Goal: Task Accomplishment & Management: Use online tool/utility

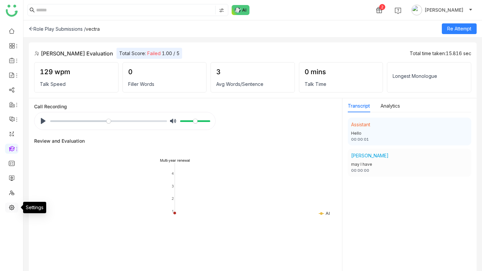
click at [11, 50] on link at bounding box center [12, 207] width 6 height 6
click at [62, 29] on div "Role Play Submissions /" at bounding box center [57, 29] width 57 height 6
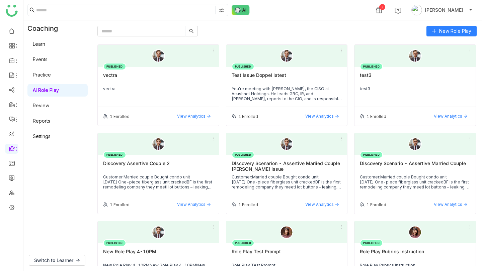
click at [49, 50] on link "Settings" at bounding box center [42, 136] width 18 height 6
click at [44, 50] on link "Settings" at bounding box center [42, 136] width 18 height 6
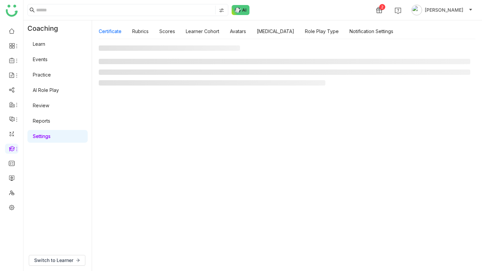
click at [43, 50] on link "Settings" at bounding box center [42, 136] width 18 height 6
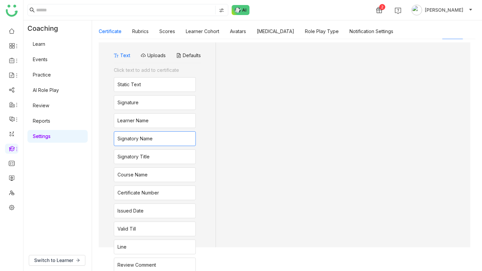
scroll to position [18, 0]
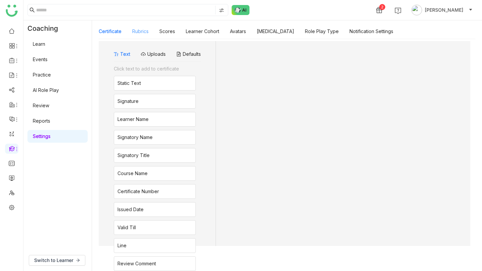
click at [142, 31] on link "Rubrics" at bounding box center [140, 31] width 16 height 6
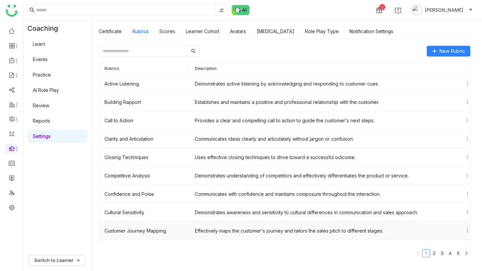
click at [425, 50] on td "Effectively maps the customer's journey and tailors the sales pitch to differen…" at bounding box center [331, 231] width 285 height 18
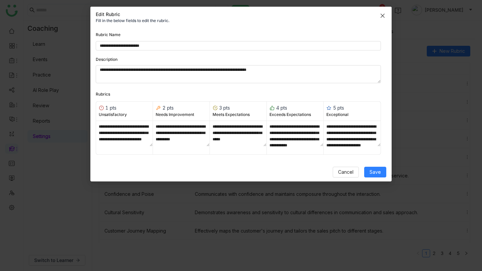
click at [383, 15] on icon "Close" at bounding box center [382, 15] width 5 height 5
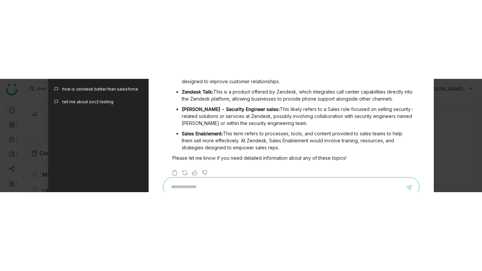
scroll to position [8, 0]
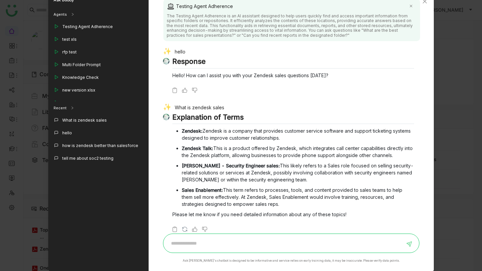
click at [465, 99] on nz-modal-container "Ask Buddy Agents Testing Agent Adherence test xls rfp test Multi Folder Prompt …" at bounding box center [241, 135] width 482 height 271
click at [424, 3] on icon "Close" at bounding box center [424, 1] width 5 height 5
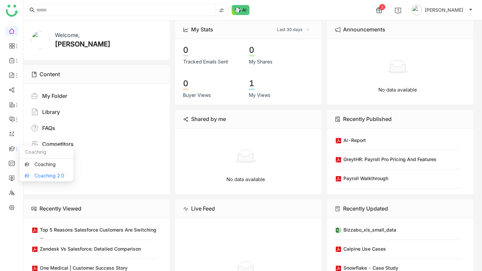
click at [32, 113] on link "Coaching 2.0" at bounding box center [46, 176] width 43 height 5
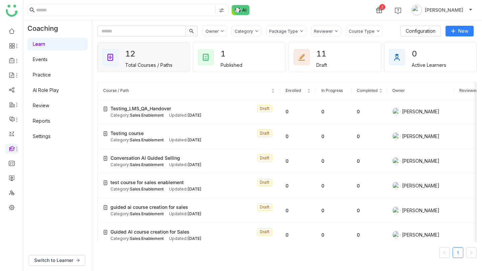
click at [57, 92] on link "AI Role Play" at bounding box center [46, 90] width 26 height 6
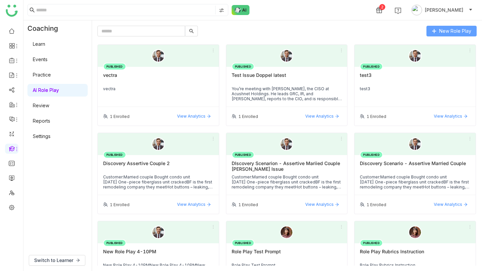
click at [453, 32] on span "New Role Play" at bounding box center [455, 30] width 32 height 7
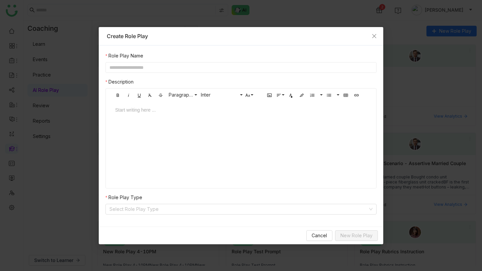
click at [252, 66] on input "text" at bounding box center [240, 67] width 271 height 11
type input "**********"
click at [375, 36] on icon "Close" at bounding box center [373, 35] width 5 height 5
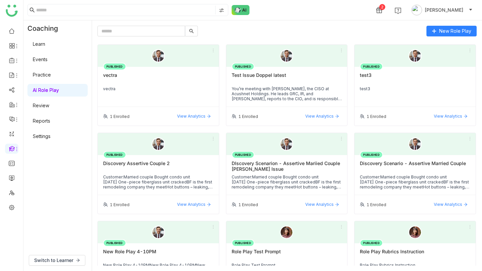
click at [259, 85] on div "PUBLISHED Test Issue Doppel latest You’re meeting with Dan, the CISO at Acushne…" at bounding box center [286, 87] width 121 height 40
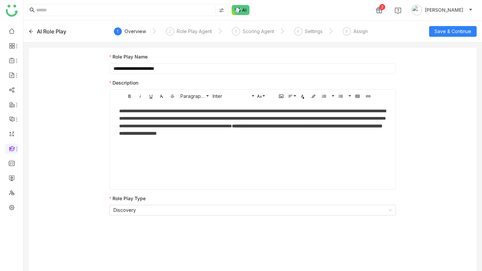
click at [182, 113] on div "**********" at bounding box center [252, 125] width 267 height 37
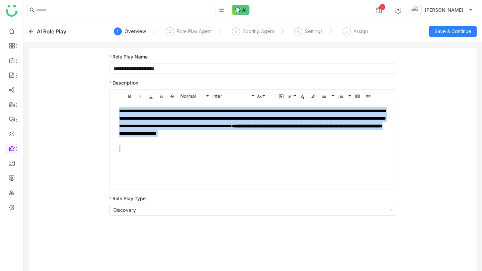
click at [182, 113] on div "**********" at bounding box center [252, 125] width 267 height 37
copy div "**********"
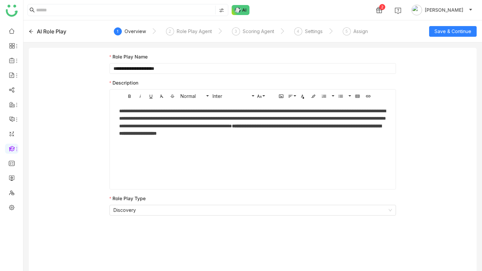
click at [30, 31] on icon at bounding box center [31, 31] width 5 height 5
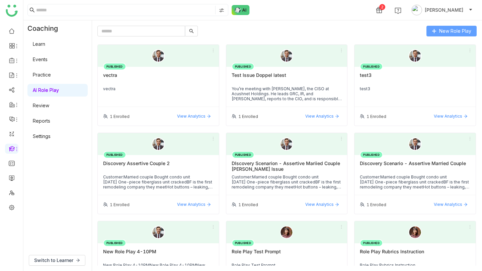
click at [450, 30] on span "New Role Play" at bounding box center [455, 30] width 32 height 7
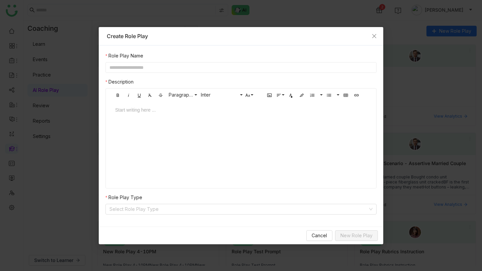
click at [274, 66] on input "text" at bounding box center [240, 67] width 271 height 11
type input "**********"
click at [263, 113] on div "Start writing here ..." at bounding box center [240, 134] width 265 height 67
click at [230, 113] on div at bounding box center [240, 116] width 265 height 20
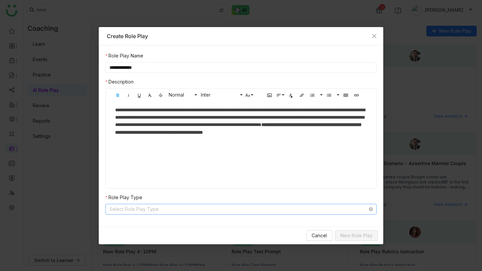
click at [178, 113] on input at bounding box center [238, 209] width 258 height 10
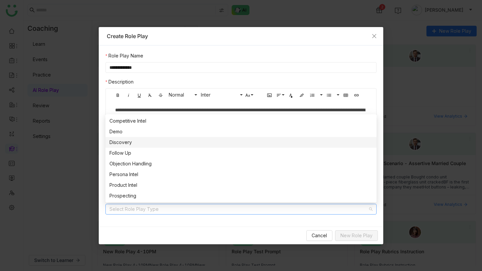
click at [132, 113] on div "Discovery" at bounding box center [240, 142] width 263 height 7
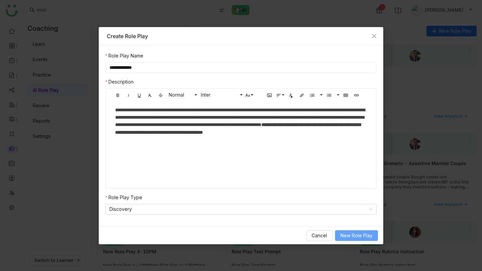
click at [351, 113] on span "New Role Play" at bounding box center [356, 235] width 32 height 7
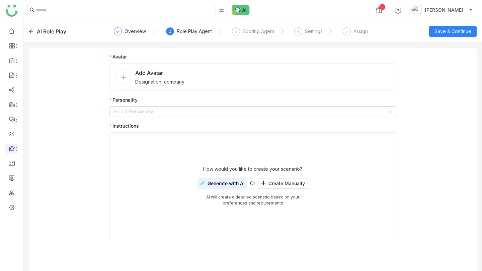
click at [119, 75] on nz-avatar at bounding box center [123, 77] width 16 height 16
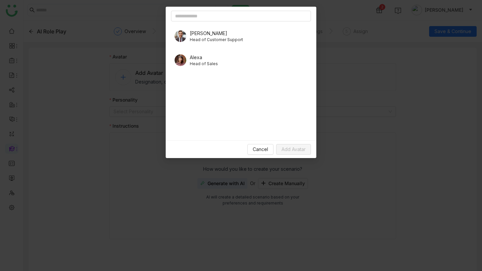
click at [193, 41] on span "Head of Customer Support" at bounding box center [216, 40] width 53 height 6
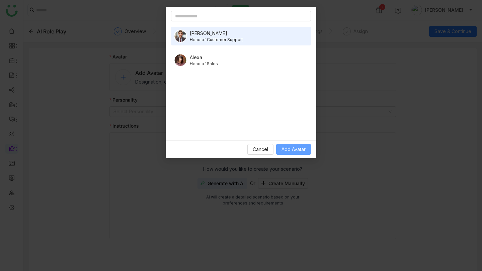
click at [288, 113] on span "Add Avatar" at bounding box center [293, 149] width 24 height 7
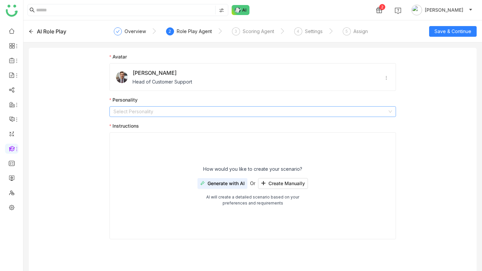
click at [162, 113] on input at bounding box center [250, 112] width 274 height 10
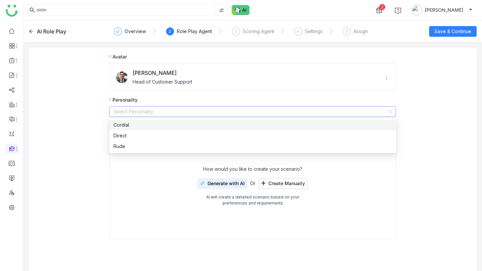
click at [150, 113] on div "Cordial" at bounding box center [252, 124] width 278 height 7
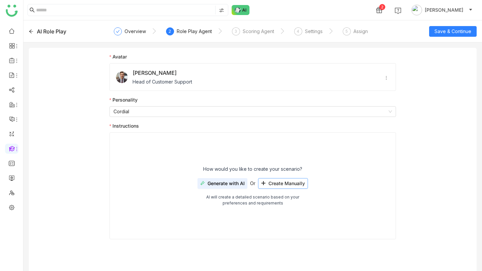
click at [272, 113] on span "Create Manually" at bounding box center [286, 183] width 36 height 5
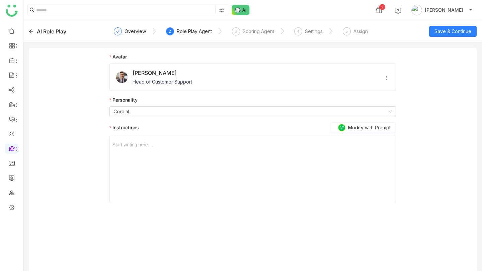
click at [232, 113] on div at bounding box center [252, 144] width 280 height 7
click at [358, 113] on span "Modify with Prompt" at bounding box center [369, 127] width 42 height 7
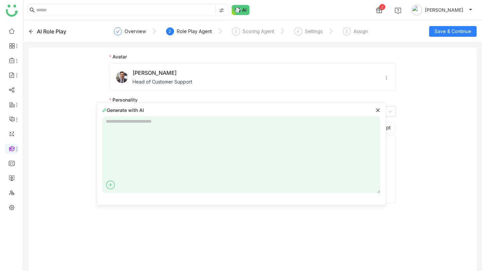
click at [376, 111] on icon at bounding box center [377, 110] width 5 height 5
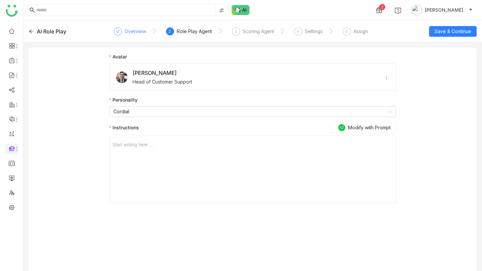
click at [125, 29] on div "Overview" at bounding box center [134, 31] width 21 height 8
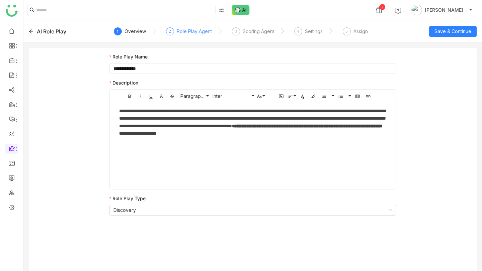
click at [186, 29] on div "Role Play Agent" at bounding box center [194, 31] width 35 height 8
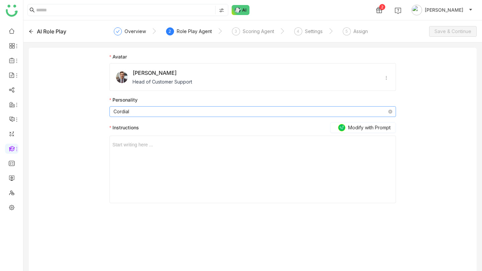
click at [195, 108] on nz-select-item "Cordial" at bounding box center [252, 112] width 278 height 10
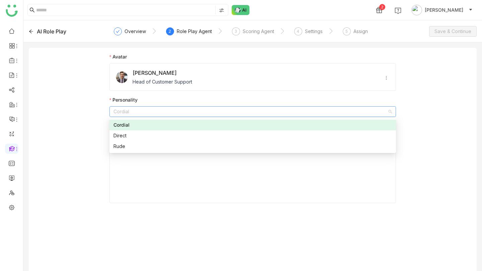
click at [187, 113] on div "Cordial" at bounding box center [252, 124] width 278 height 7
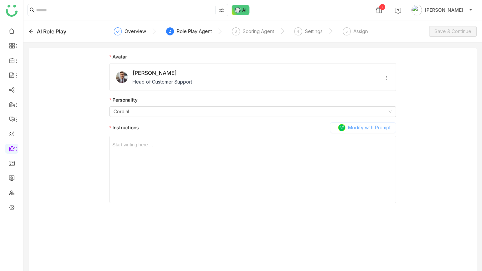
click at [340, 113] on icon at bounding box center [341, 127] width 5 height 5
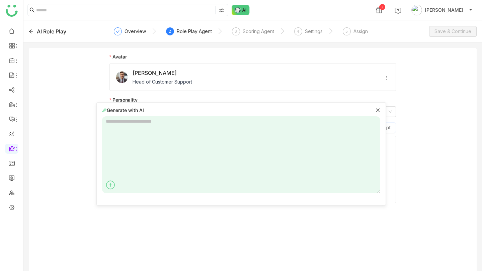
click at [375, 111] on div "Generate with AI" at bounding box center [241, 110] width 278 height 7
click at [379, 110] on icon at bounding box center [377, 110] width 5 height 5
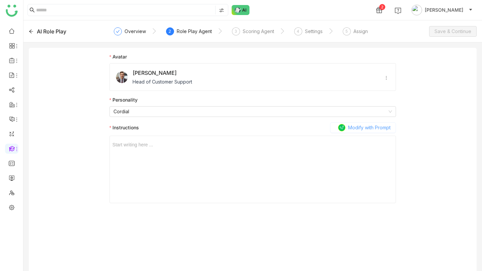
click at [368, 113] on span "Modify with Prompt" at bounding box center [369, 127] width 42 height 7
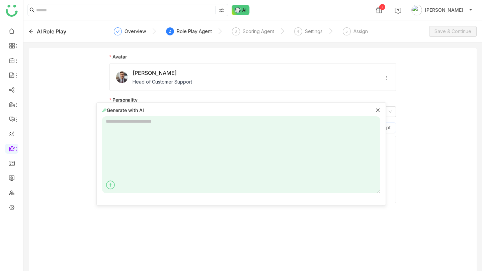
click at [284, 113] on textarea at bounding box center [241, 154] width 278 height 77
paste textarea "**********"
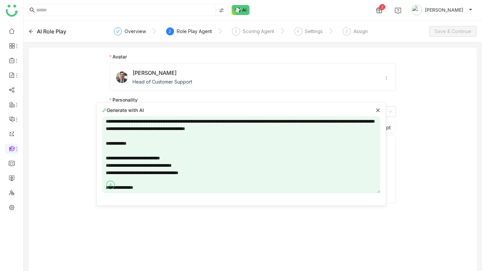
scroll to position [144, 0]
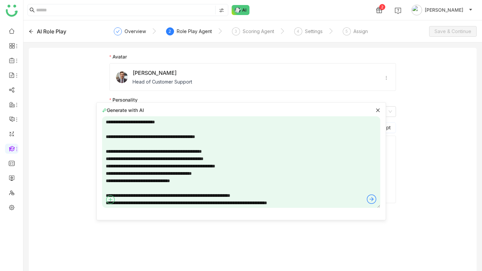
type textarea "**********"
click at [378, 110] on icon at bounding box center [378, 110] width 4 height 4
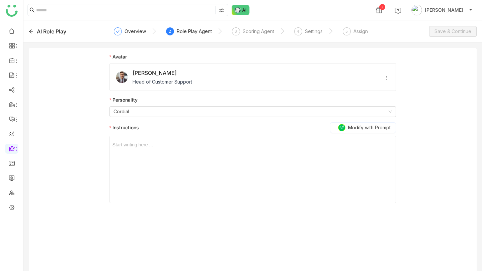
click at [355, 113] on div "Start writing here ..." at bounding box center [252, 169] width 280 height 67
click at [338, 113] on div at bounding box center [252, 144] width 280 height 7
click at [354, 113] on span "Modify with Prompt" at bounding box center [369, 127] width 42 height 7
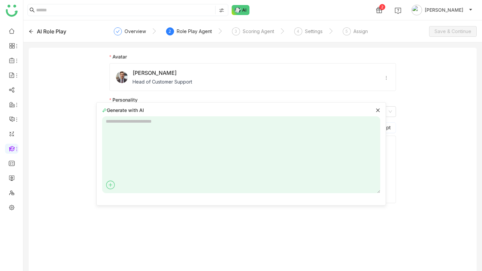
click at [332, 113] on textarea at bounding box center [241, 154] width 278 height 77
click at [379, 107] on div "Generate with AI" at bounding box center [241, 110] width 278 height 7
click at [379, 109] on icon at bounding box center [378, 110] width 4 height 4
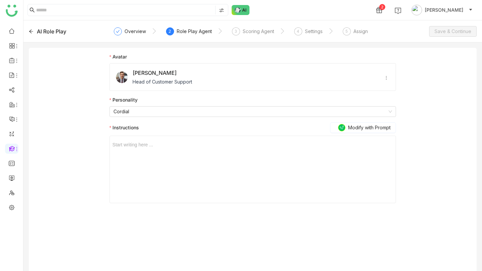
click at [327, 113] on div "Start writing here ..." at bounding box center [252, 169] width 280 height 67
click at [325, 113] on div "Start writing here ..." at bounding box center [252, 169] width 280 height 67
click at [124, 113] on div at bounding box center [252, 144] width 280 height 7
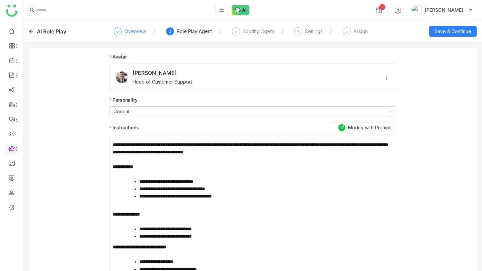
click at [137, 30] on div "Overview" at bounding box center [134, 31] width 21 height 8
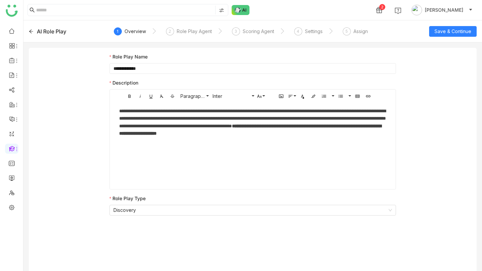
click at [194, 113] on div "**********" at bounding box center [252, 125] width 267 height 37
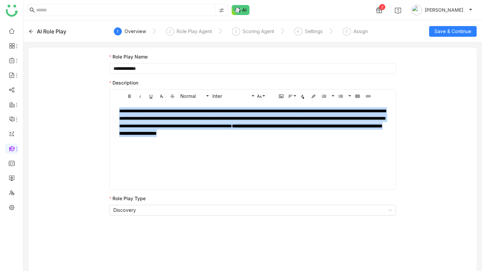
click at [194, 113] on div "**********" at bounding box center [252, 125] width 267 height 37
copy div "**********"
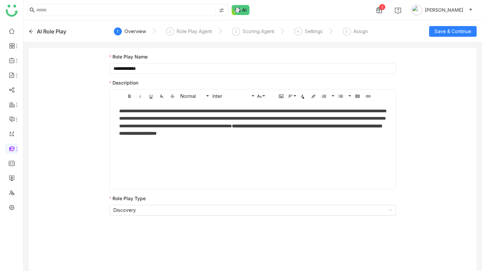
click at [48, 29] on div "AI Role Play" at bounding box center [51, 31] width 29 height 8
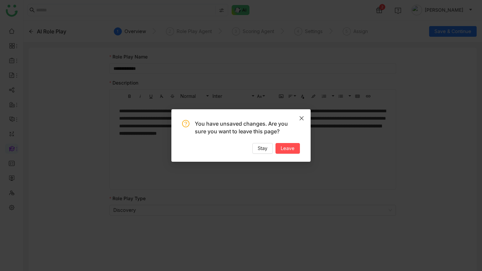
click at [302, 113] on icon "Close" at bounding box center [301, 118] width 5 height 5
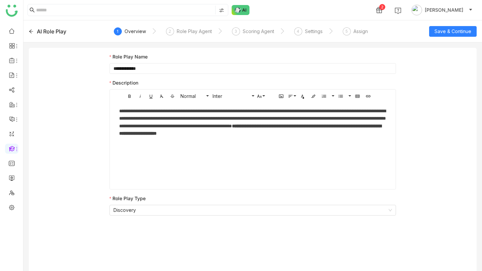
click at [30, 32] on icon at bounding box center [31, 31] width 5 height 5
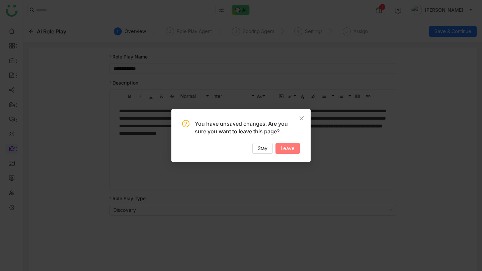
click at [289, 113] on span "Leave" at bounding box center [288, 148] width 14 height 7
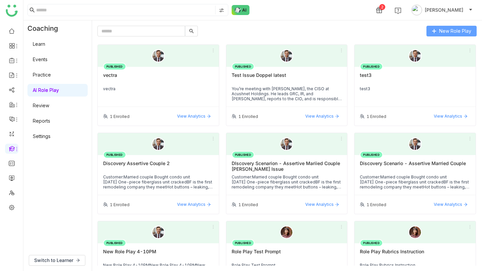
click at [451, 30] on span "New Role Play" at bounding box center [455, 30] width 32 height 7
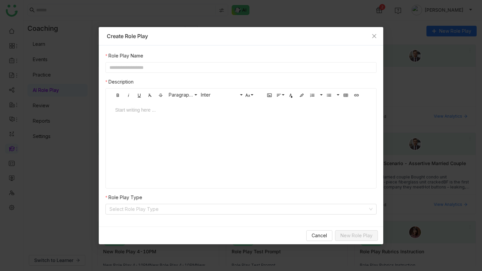
click at [238, 66] on input "text" at bounding box center [240, 67] width 271 height 11
type input "**********"
click at [228, 113] on div "Start writing here ..." at bounding box center [240, 134] width 265 height 67
click at [168, 106] on div at bounding box center [241, 109] width 252 height 7
click at [144, 112] on div at bounding box center [241, 109] width 252 height 7
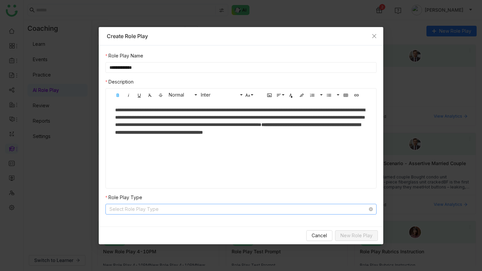
click at [181, 113] on input at bounding box center [238, 209] width 258 height 10
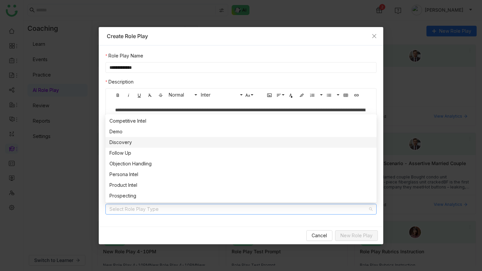
click at [140, 113] on div "Discovery" at bounding box center [240, 142] width 263 height 7
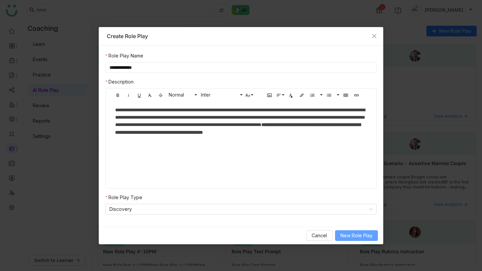
click at [360, 113] on span "New Role Play" at bounding box center [356, 235] width 32 height 7
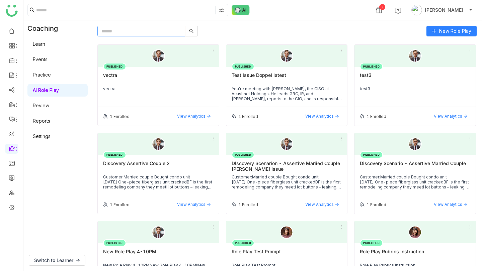
click at [144, 33] on input "text" at bounding box center [141, 31] width 88 height 11
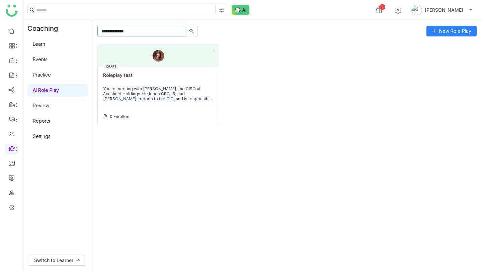
type input "**********"
click at [136, 79] on div "Roleplay test" at bounding box center [158, 77] width 110 height 11
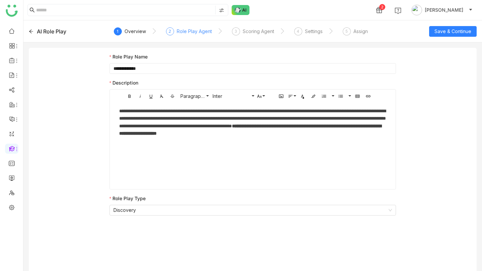
click at [194, 31] on div "Role Play Agent" at bounding box center [194, 31] width 35 height 8
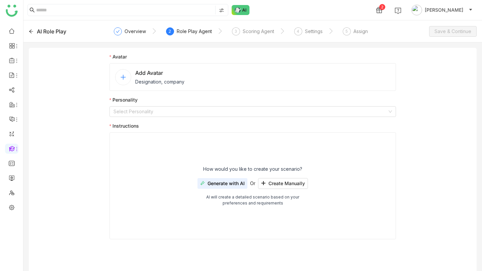
click at [126, 80] on nz-avatar at bounding box center [123, 77] width 16 height 16
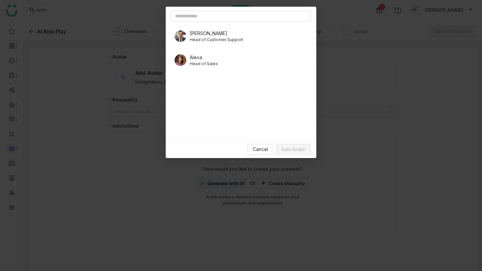
click at [220, 38] on span "Head of Customer Support" at bounding box center [216, 40] width 53 height 6
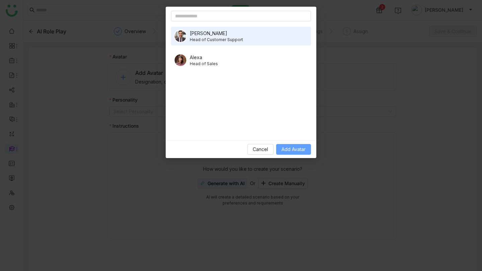
click at [299, 113] on span "Add Avatar" at bounding box center [293, 149] width 24 height 7
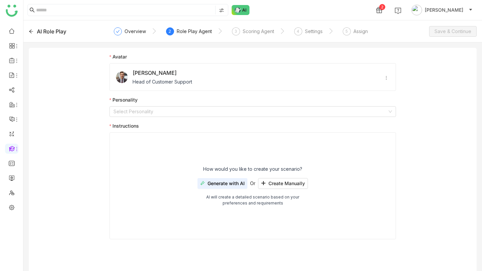
click at [128, 78] on img at bounding box center [121, 77] width 13 height 13
click at [124, 79] on img at bounding box center [121, 77] width 13 height 13
click at [136, 110] on input at bounding box center [250, 112] width 274 height 10
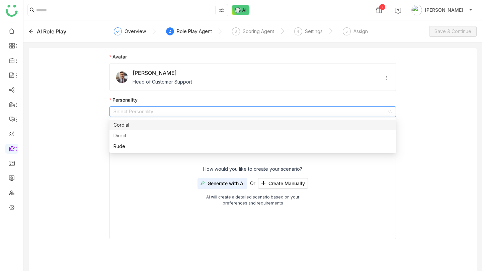
click at [134, 113] on div "Cordial" at bounding box center [252, 124] width 278 height 7
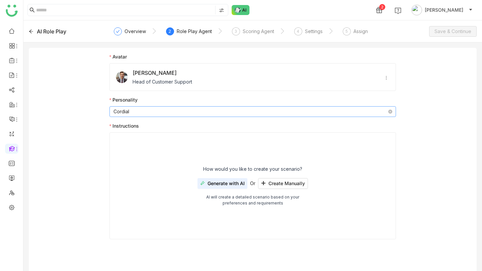
click at [142, 111] on nz-select-item "Cordial" at bounding box center [252, 112] width 278 height 10
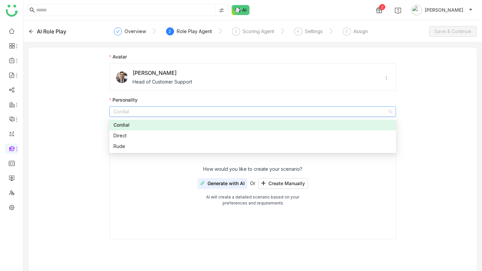
click at [141, 113] on div "Cordial" at bounding box center [252, 124] width 278 height 7
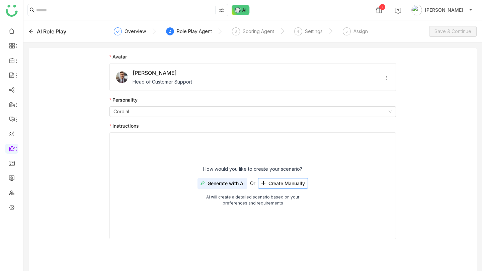
click at [280, 113] on span "Create Manually" at bounding box center [286, 183] width 36 height 5
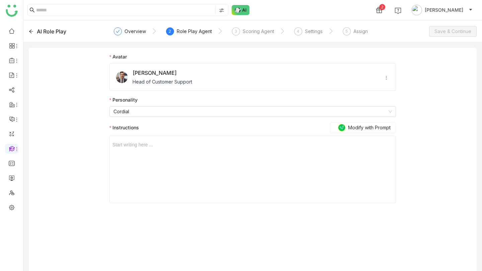
click at [251, 113] on div "Start writing here ..." at bounding box center [252, 169] width 280 height 67
click at [238, 113] on div "Start writing here ..." at bounding box center [252, 169] width 280 height 67
click at [120, 113] on div at bounding box center [252, 144] width 280 height 7
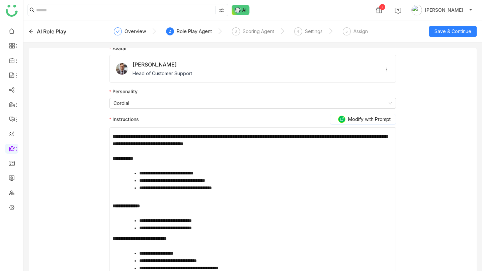
scroll to position [9, 0]
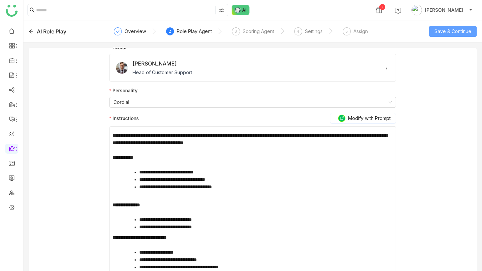
click at [445, 28] on span "Save & Continue" at bounding box center [452, 31] width 37 height 7
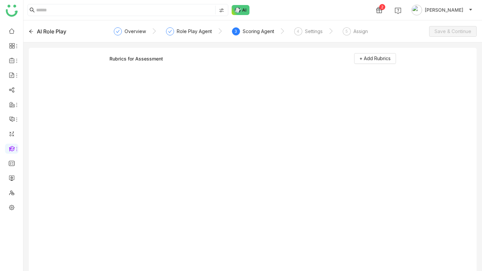
scroll to position [0, 0]
click at [361, 58] on span "+ Add Rubrics" at bounding box center [374, 58] width 31 height 7
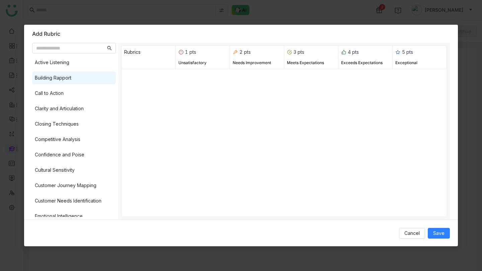
click at [66, 82] on div "Building Rapport" at bounding box center [74, 78] width 84 height 13
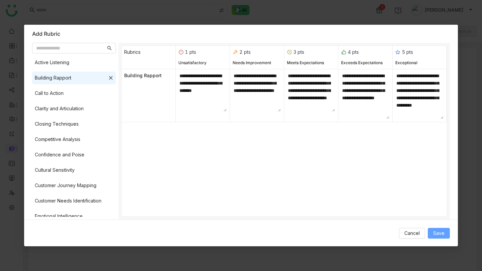
click at [440, 113] on span "Save" at bounding box center [438, 233] width 11 height 7
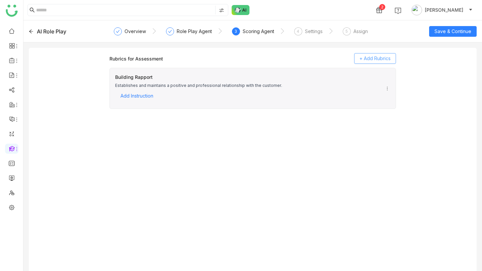
click at [372, 57] on span "+ Add Rubrics" at bounding box center [374, 58] width 31 height 7
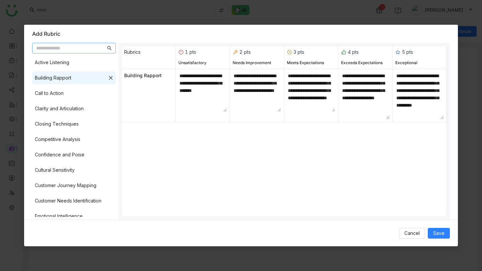
paste input "**********"
type input "**********"
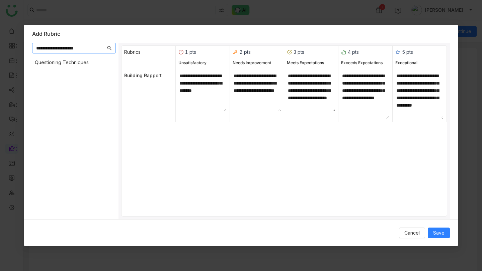
click at [73, 47] on input "**********" at bounding box center [71, 47] width 70 height 7
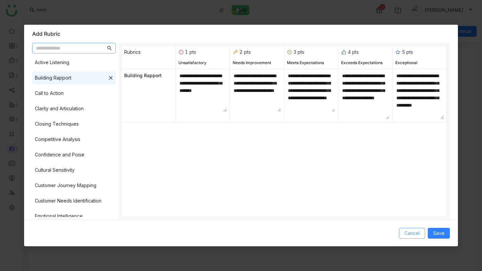
click at [420, 113] on span "Cancel" at bounding box center [411, 233] width 15 height 7
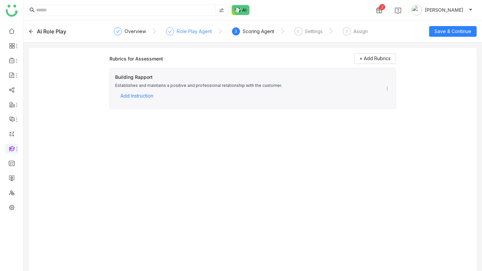
click at [194, 31] on div "Role Play Agent" at bounding box center [194, 31] width 35 height 8
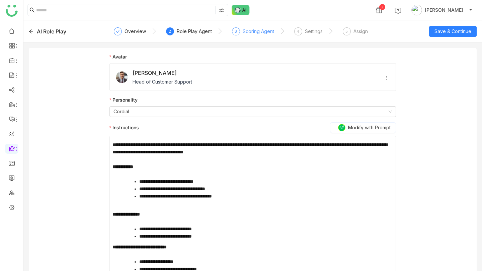
click at [237, 29] on div "3" at bounding box center [236, 31] width 8 height 8
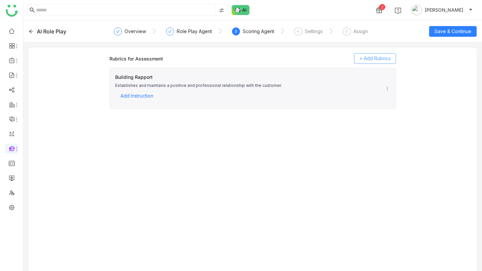
click at [383, 61] on span "+ Add Rubrics" at bounding box center [374, 58] width 31 height 7
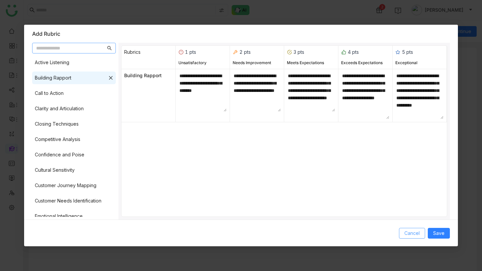
click at [409, 113] on span "Cancel" at bounding box center [411, 233] width 15 height 7
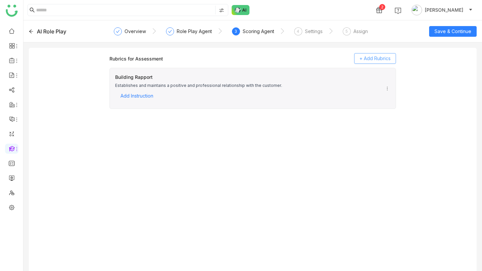
click at [373, 60] on span "+ Add Rubrics" at bounding box center [374, 58] width 31 height 7
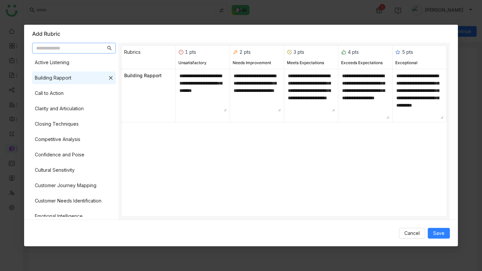
click at [86, 48] on input "text" at bounding box center [71, 47] width 70 height 7
paste input "**********"
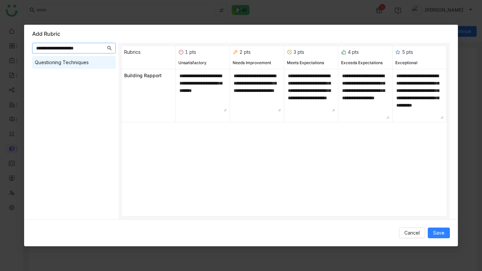
type input "**********"
click at [82, 65] on div "Questioning Techniques" at bounding box center [62, 62] width 54 height 7
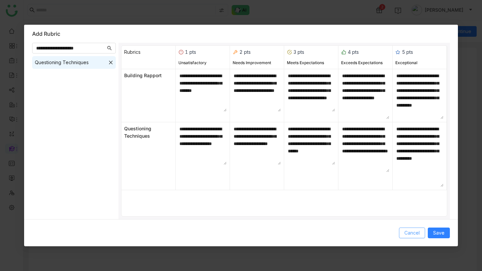
click at [409, 113] on span "Cancel" at bounding box center [411, 233] width 15 height 7
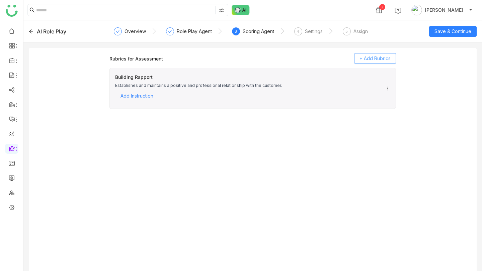
click at [365, 59] on span "+ Add Rubrics" at bounding box center [374, 58] width 31 height 7
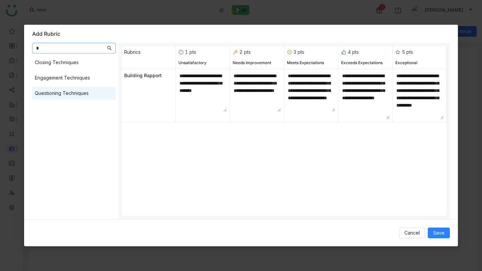
type input "*"
click at [62, 90] on div "Questioning Techniques" at bounding box center [62, 93] width 54 height 7
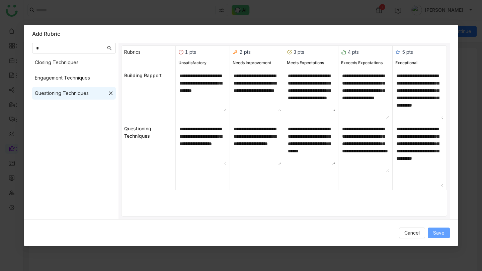
click at [445, 113] on button "Save" at bounding box center [439, 233] width 22 height 11
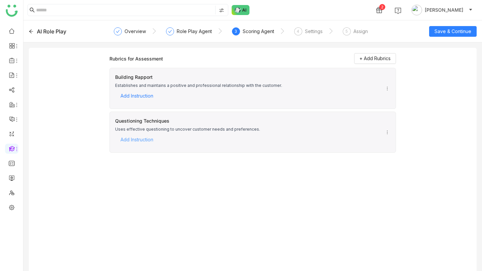
click at [145, 113] on span "Add Instruction" at bounding box center [136, 140] width 33 height 10
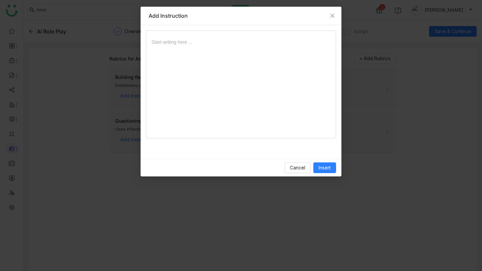
click at [186, 64] on div at bounding box center [241, 86] width 179 height 97
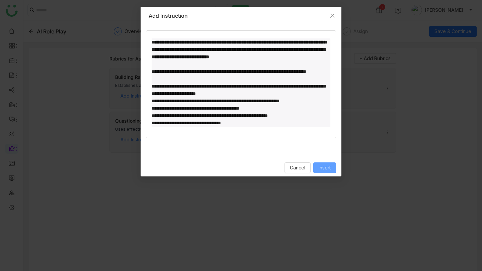
click at [330, 113] on span "Insert" at bounding box center [324, 167] width 12 height 7
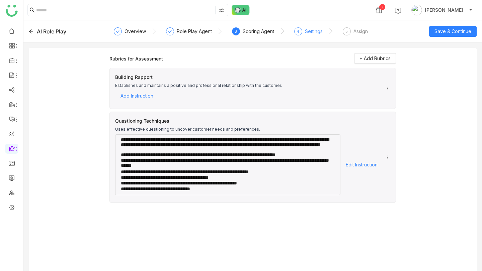
click at [307, 27] on div "Settings" at bounding box center [314, 31] width 18 height 8
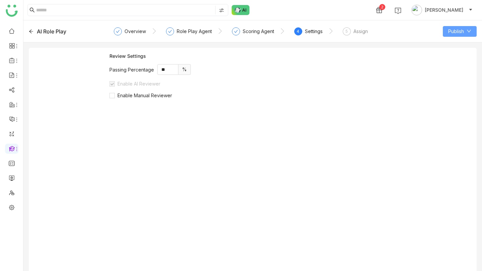
click at [453, 30] on span "Publish" at bounding box center [456, 31] width 16 height 7
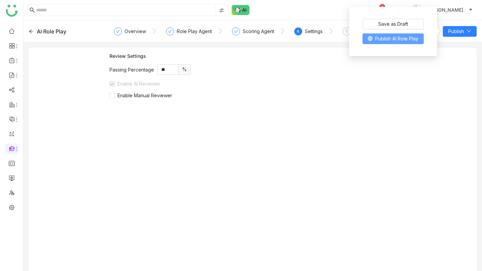
click at [403, 38] on span "Publish AI Role Play" at bounding box center [396, 38] width 43 height 7
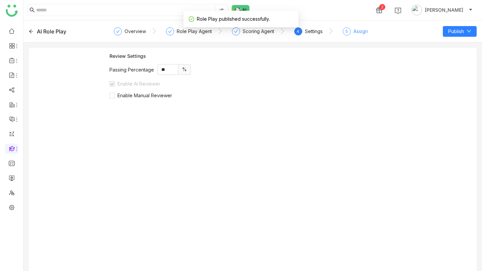
click at [349, 31] on div "5" at bounding box center [347, 31] width 8 height 8
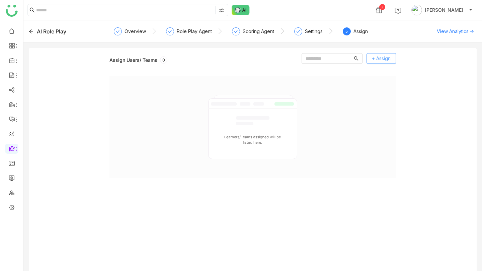
click at [381, 58] on span "+ Assign" at bounding box center [381, 58] width 19 height 7
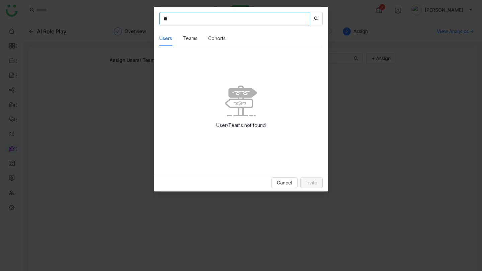
type input "*"
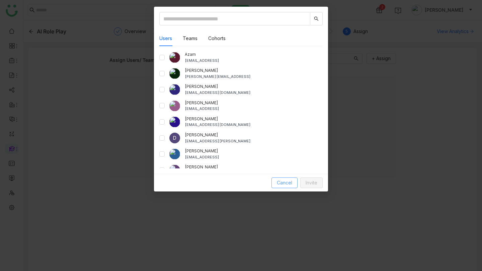
click at [286, 113] on span "Cancel" at bounding box center [284, 182] width 15 height 7
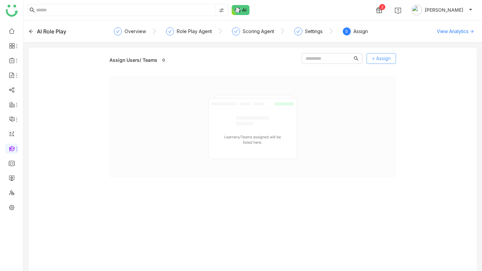
click at [382, 58] on span "+ Assign" at bounding box center [381, 58] width 19 height 7
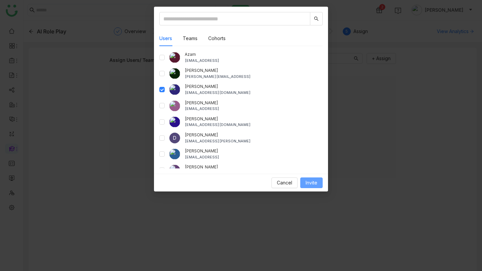
click at [317, 113] on span "Invite" at bounding box center [311, 182] width 12 height 7
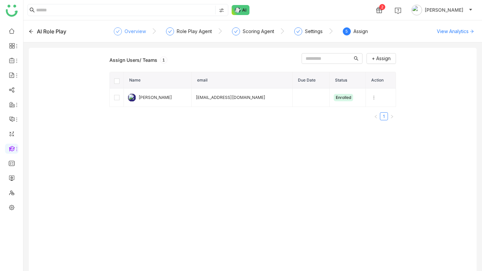
click at [128, 32] on div "Overview" at bounding box center [134, 31] width 21 height 8
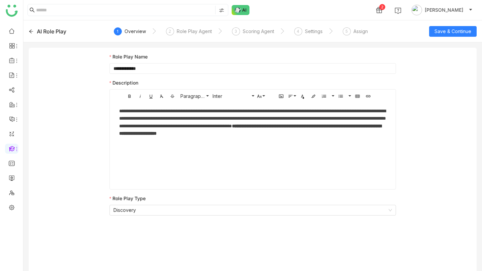
click at [152, 66] on input "**********" at bounding box center [252, 68] width 286 height 11
click at [43, 31] on div "AI Role Play" at bounding box center [51, 31] width 29 height 8
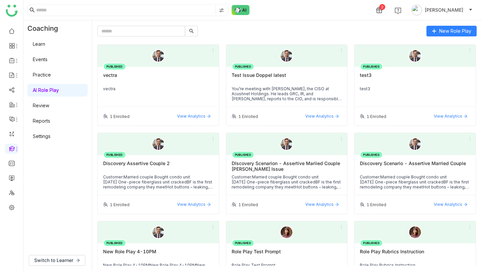
click at [48, 93] on link "AI Role Play" at bounding box center [46, 90] width 26 height 6
click at [113, 29] on input "text" at bounding box center [141, 31] width 88 height 11
paste input "**********"
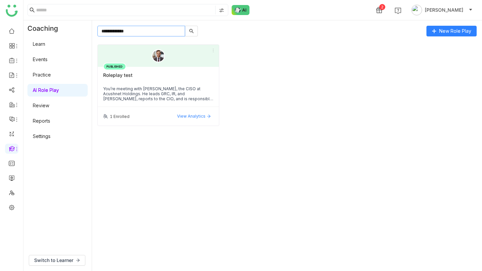
type input "**********"
click at [126, 68] on div "PUBLISHED Roleplay test You’re meeting with Dan, the CISO at Acushnet Holdings.…" at bounding box center [158, 87] width 121 height 40
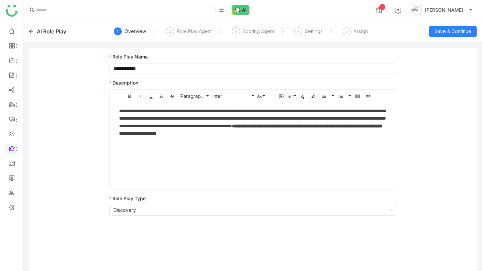
click at [51, 31] on div "AI Role Play" at bounding box center [51, 31] width 29 height 8
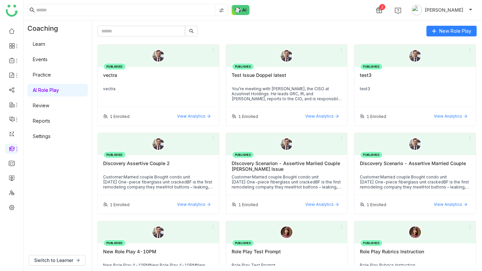
click at [49, 91] on link "AI Role Play" at bounding box center [46, 90] width 26 height 6
click at [68, 113] on span "Switch to Learner" at bounding box center [53, 260] width 39 height 7
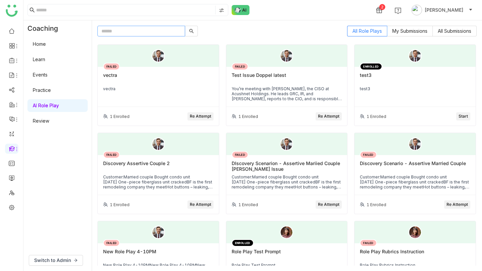
click at [131, 32] on input "text" at bounding box center [141, 31] width 88 height 11
paste input "**********"
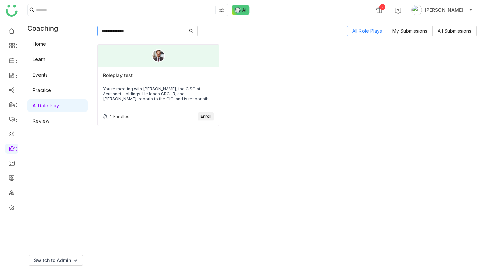
type input "**********"
click at [136, 75] on div "Roleplay test" at bounding box center [158, 77] width 110 height 11
click at [124, 76] on div "Roleplay test" at bounding box center [158, 77] width 110 height 11
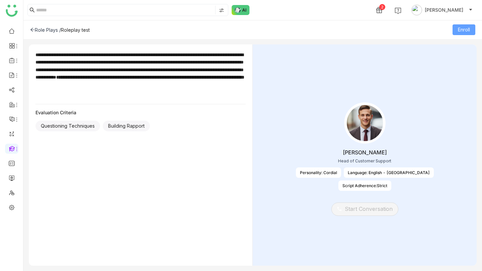
click at [465, 32] on span "Enroll" at bounding box center [464, 29] width 12 height 7
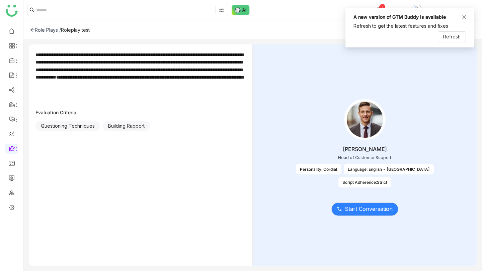
click at [464, 16] on icon at bounding box center [464, 17] width 4 height 4
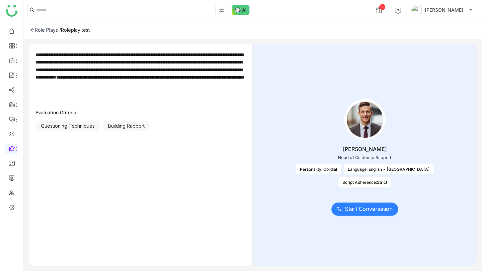
click at [365, 113] on span "Start Conversation" at bounding box center [369, 209] width 48 height 8
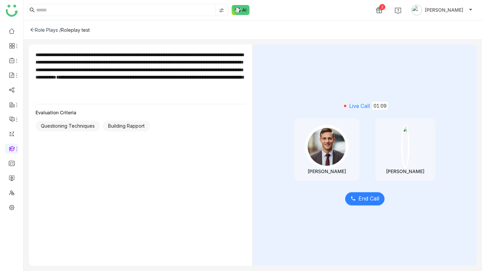
click at [366, 113] on span "End Call" at bounding box center [368, 199] width 21 height 8
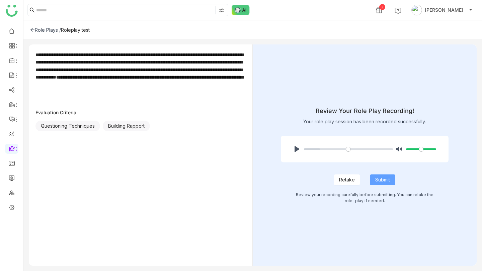
click at [379, 113] on span "Submit" at bounding box center [382, 179] width 15 height 7
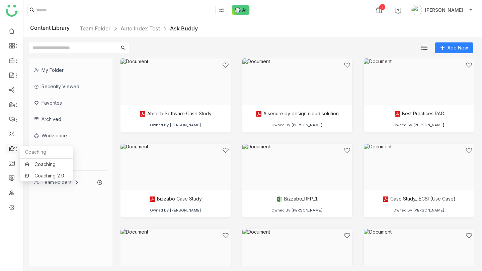
click at [13, 150] on icon at bounding box center [12, 148] width 6 height 5
click at [34, 176] on link "Coaching 2.0" at bounding box center [46, 176] width 43 height 5
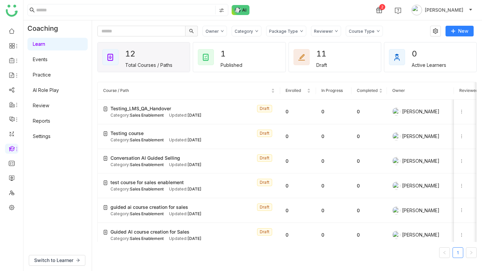
click at [58, 88] on link "AI Role Play" at bounding box center [46, 90] width 26 height 6
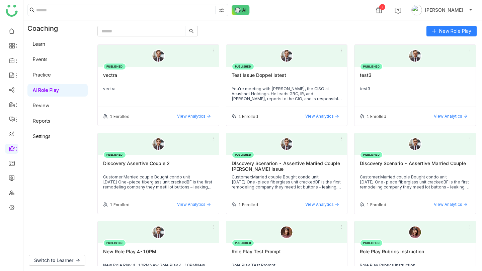
click at [272, 82] on div "Test Issue Doppel latest" at bounding box center [287, 77] width 110 height 11
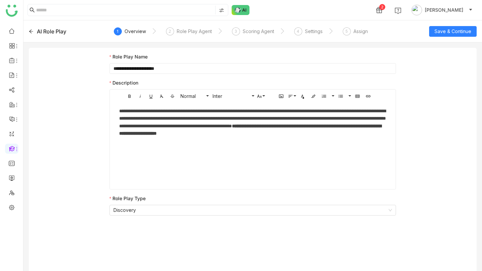
click at [146, 127] on div "**********" at bounding box center [252, 125] width 267 height 37
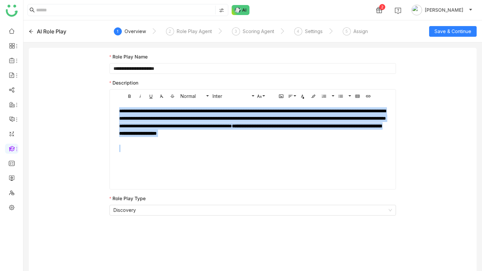
click at [146, 127] on div "**********" at bounding box center [252, 125] width 267 height 37
copy div "**********"
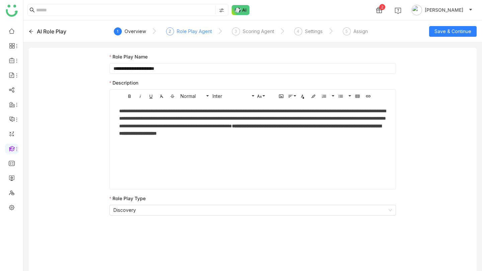
click at [185, 31] on div "Role Play Agent" at bounding box center [194, 31] width 35 height 8
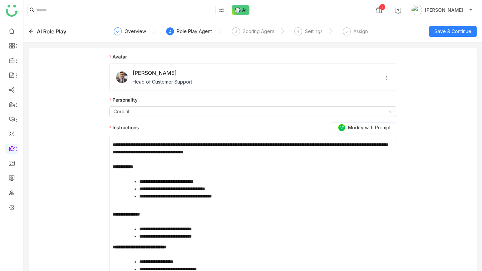
click at [150, 149] on div "**********" at bounding box center [252, 152] width 280 height 22
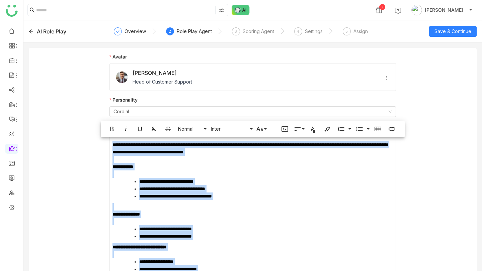
copy div "**********"
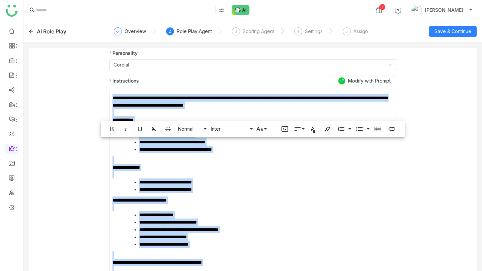
scroll to position [124, 0]
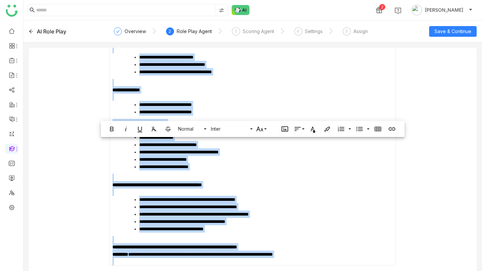
click at [178, 105] on li "**********" at bounding box center [266, 104] width 254 height 7
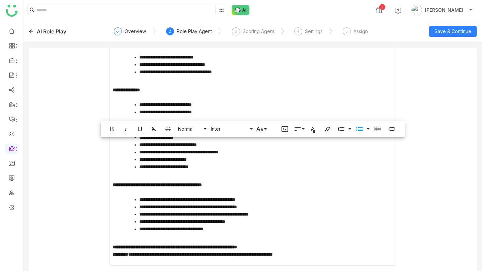
scroll to position [0, 0]
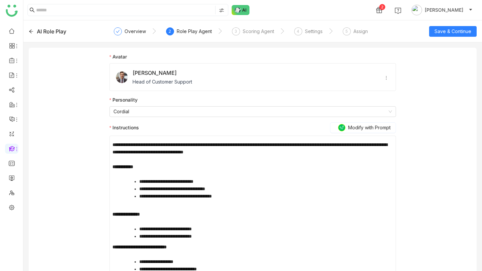
click at [174, 93] on div "**********" at bounding box center [252, 224] width 286 height 343
click at [183, 30] on div "Role Play Agent" at bounding box center [194, 31] width 35 height 8
click at [173, 31] on div "2" at bounding box center [170, 31] width 8 height 8
click at [138, 31] on div "Overview" at bounding box center [134, 31] width 21 height 8
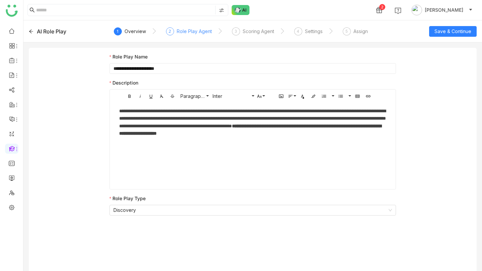
click at [183, 33] on div "Role Play Agent" at bounding box center [194, 31] width 35 height 8
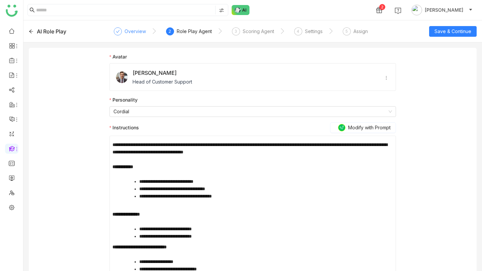
click at [136, 31] on div "Overview" at bounding box center [134, 31] width 21 height 8
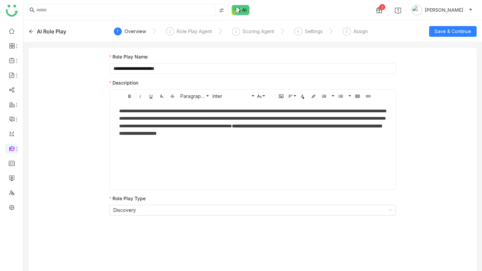
click at [170, 118] on div "**********" at bounding box center [252, 125] width 267 height 37
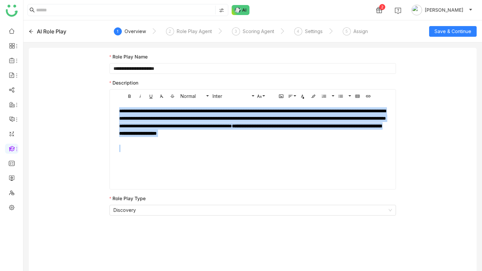
click at [170, 118] on div "**********" at bounding box center [252, 125] width 267 height 37
copy div "**********"
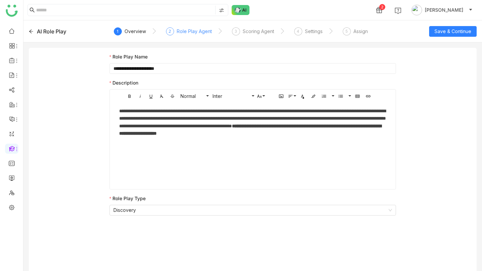
click at [186, 32] on div "Role Play Agent" at bounding box center [194, 31] width 35 height 8
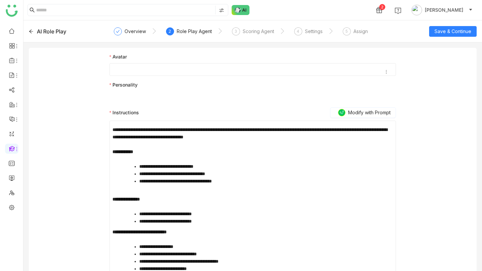
click at [211, 189] on div at bounding box center [252, 191] width 280 height 7
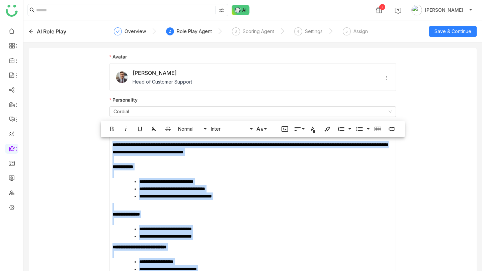
copy div "**********"
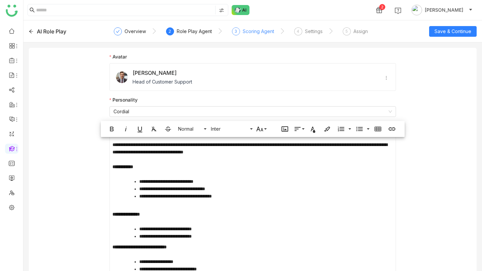
click at [245, 29] on div "Scoring Agent" at bounding box center [258, 31] width 31 height 8
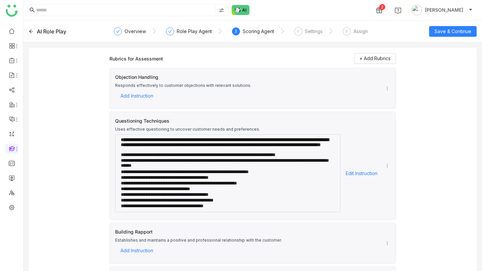
click at [160, 119] on div "Questioning Techniques" at bounding box center [249, 120] width 268 height 7
copy div "Questioning Techniques"
click at [161, 119] on div "Questioning Techniques" at bounding box center [249, 120] width 268 height 7
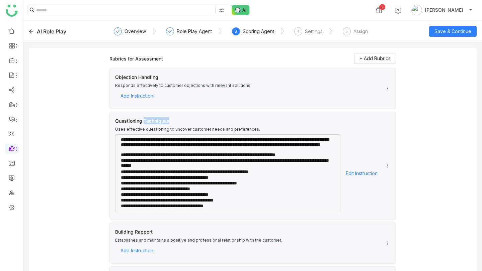
click at [161, 119] on div "Questioning Techniques" at bounding box center [249, 120] width 268 height 7
click at [142, 124] on div "Questioning Techniques" at bounding box center [249, 120] width 268 height 7
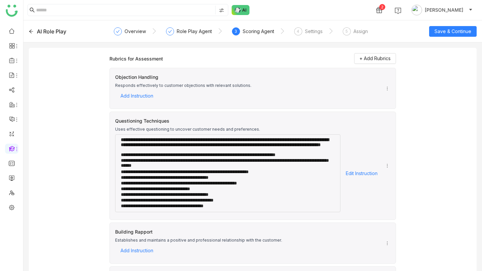
click at [185, 147] on strong "**********" at bounding box center [225, 143] width 208 height 10
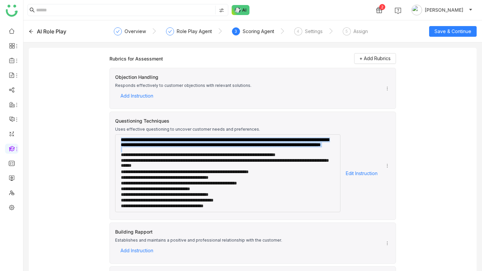
click at [185, 147] on strong "**********" at bounding box center [225, 143] width 208 height 10
click at [372, 176] on span "Edit Instruction" at bounding box center [362, 174] width 32 height 10
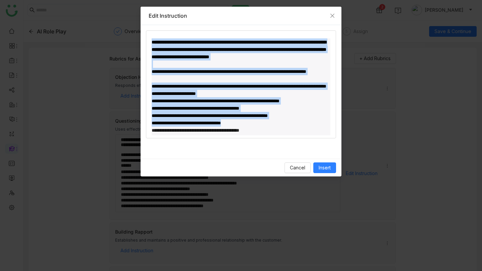
drag, startPoint x: 261, startPoint y: 127, endPoint x: 140, endPoint y: 43, distance: 146.9
click at [140, 43] on nz-modal-container "**********" at bounding box center [241, 135] width 482 height 271
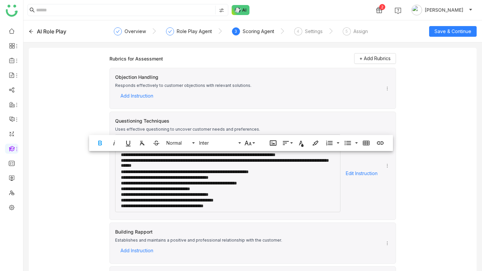
copy div "**********"
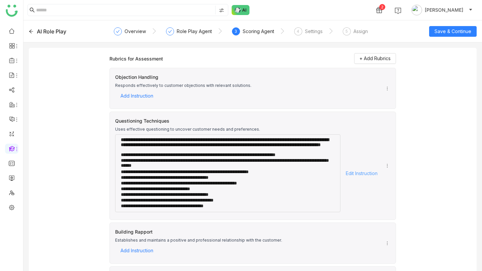
click at [358, 175] on span "Edit Instruction" at bounding box center [362, 174] width 32 height 10
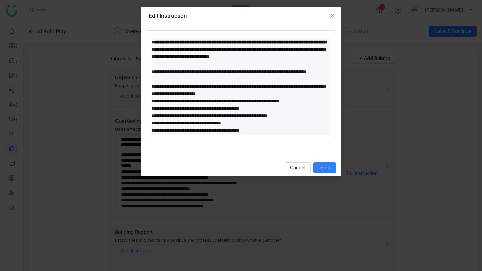
click at [237, 112] on div "**********" at bounding box center [241, 108] width 179 height 7
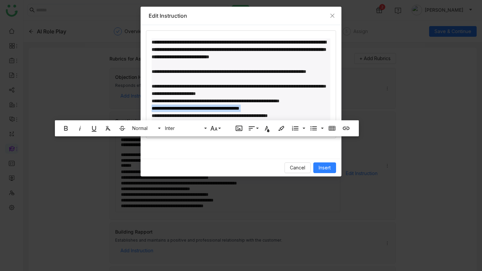
click at [237, 112] on div "**********" at bounding box center [241, 108] width 179 height 7
click at [243, 112] on div "**********" at bounding box center [241, 108] width 179 height 7
click at [274, 97] on div "**********" at bounding box center [241, 90] width 179 height 15
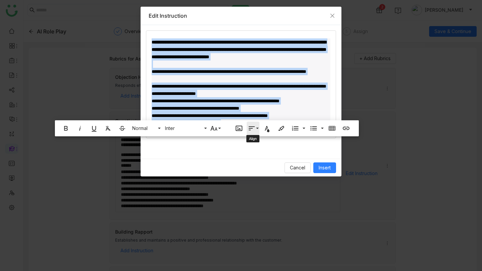
drag, startPoint x: 152, startPoint y: 41, endPoint x: 251, endPoint y: 129, distance: 132.2
click at [251, 129] on body "**********" at bounding box center [241, 135] width 482 height 271
copy div "**********"
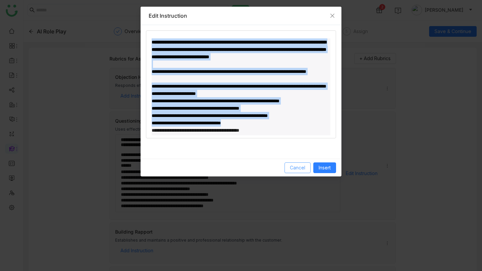
click at [302, 167] on span "Cancel" at bounding box center [297, 167] width 15 height 7
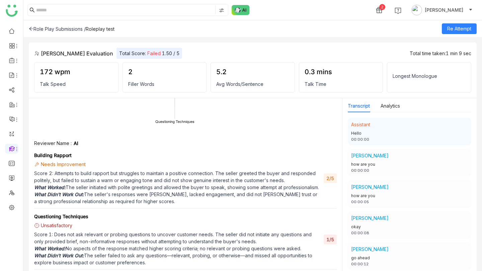
scroll to position [150, 0]
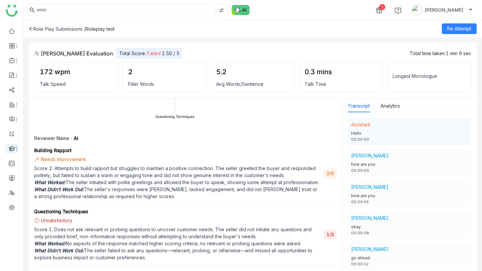
click at [11, 147] on icon at bounding box center [12, 149] width 6 height 6
click at [38, 174] on link "Coaching 2.0" at bounding box center [46, 176] width 43 height 5
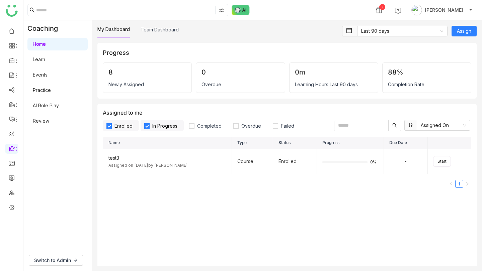
click at [48, 104] on link "AI Role Play" at bounding box center [46, 106] width 26 height 6
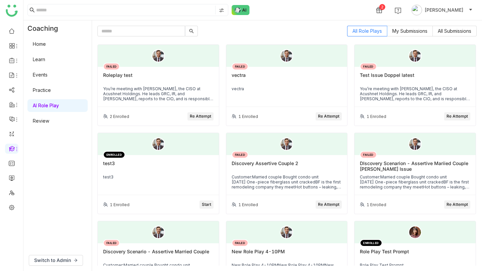
click at [52, 106] on link "AI Role Play" at bounding box center [46, 106] width 26 height 6
click at [56, 258] on span "Switch to Admin" at bounding box center [52, 260] width 37 height 7
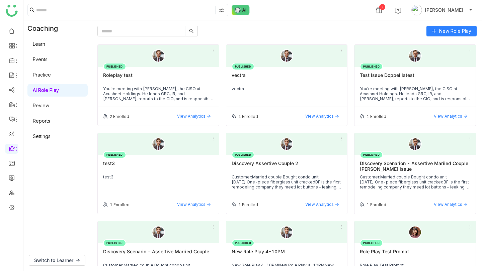
click at [43, 138] on link "Settings" at bounding box center [42, 136] width 18 height 6
click at [47, 136] on link "Settings" at bounding box center [42, 136] width 18 height 6
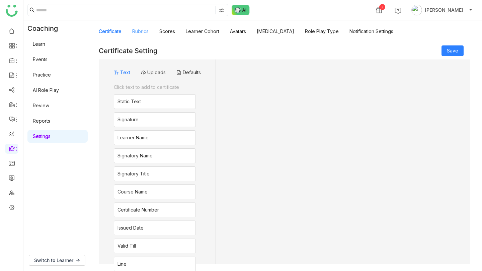
click at [138, 31] on link "Rubrics" at bounding box center [140, 31] width 16 height 6
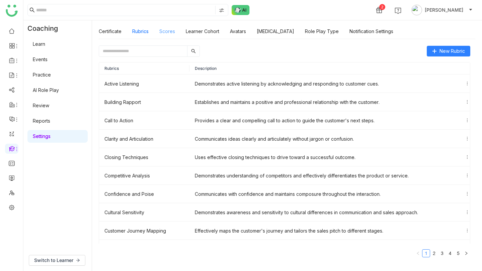
click at [173, 29] on link "Scores" at bounding box center [167, 31] width 16 height 6
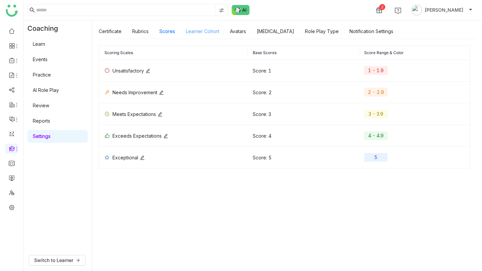
click at [211, 30] on link "Learner Cohort" at bounding box center [202, 31] width 33 height 6
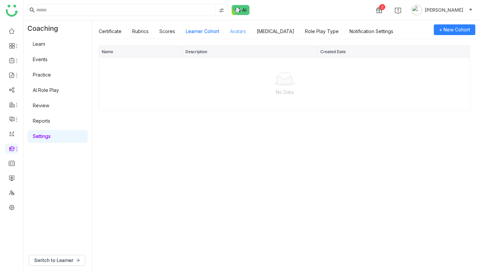
click at [240, 32] on link "Avatars" at bounding box center [238, 31] width 16 height 6
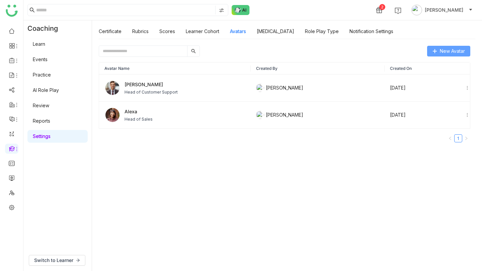
click at [445, 52] on span "New Avatar" at bounding box center [452, 51] width 25 height 7
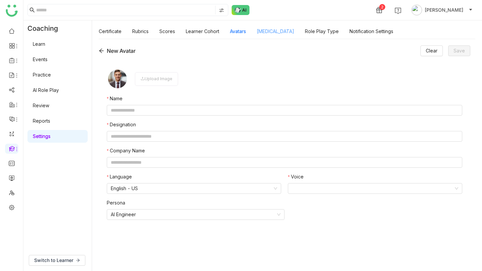
click at [277, 32] on link "[MEDICAL_DATA]" at bounding box center [275, 31] width 37 height 6
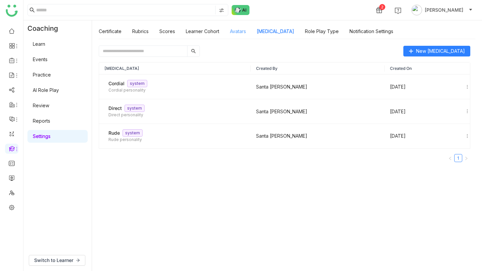
click at [243, 33] on link "Avatars" at bounding box center [238, 31] width 16 height 6
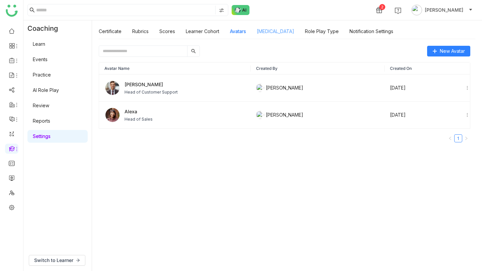
click at [275, 28] on link "[MEDICAL_DATA]" at bounding box center [275, 31] width 37 height 6
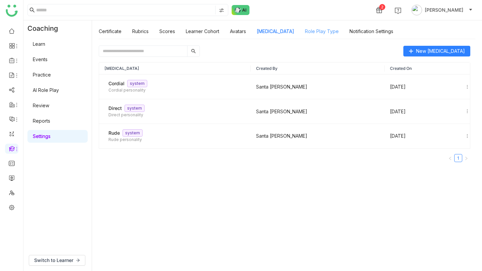
click at [325, 34] on link "Role Play Type" at bounding box center [322, 31] width 34 height 6
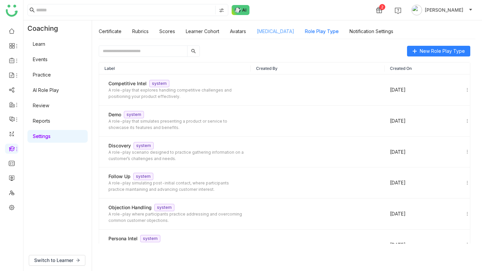
click at [274, 32] on link "[MEDICAL_DATA]" at bounding box center [275, 31] width 37 height 6
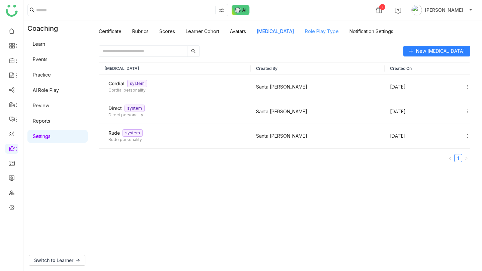
click at [323, 33] on link "Role Play Type" at bounding box center [322, 31] width 34 height 6
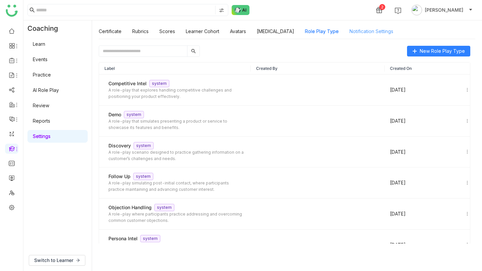
click at [354, 30] on link "Notification Settings" at bounding box center [371, 31] width 44 height 6
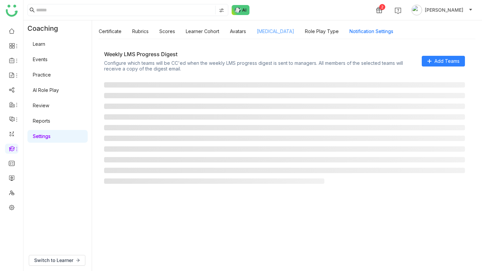
click at [288, 28] on link "[MEDICAL_DATA]" at bounding box center [275, 31] width 37 height 6
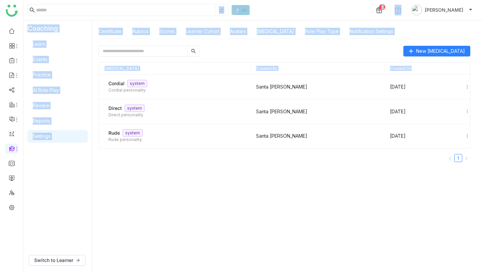
click at [329, 127] on div "New [MEDICAL_DATA] [MEDICAL_DATA] Created By Created On Cordial system Cordial …" at bounding box center [287, 155] width 390 height 233
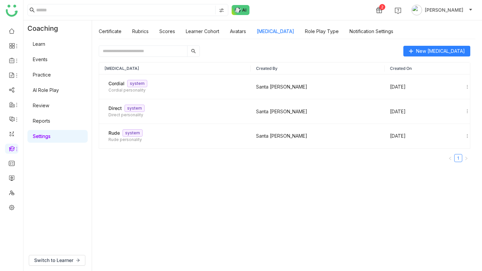
click at [376, 220] on div "New [MEDICAL_DATA] [MEDICAL_DATA] Created By Created On Cordial system Cordial …" at bounding box center [287, 155] width 390 height 233
click at [310, 28] on link "Role Play Type" at bounding box center [322, 31] width 34 height 6
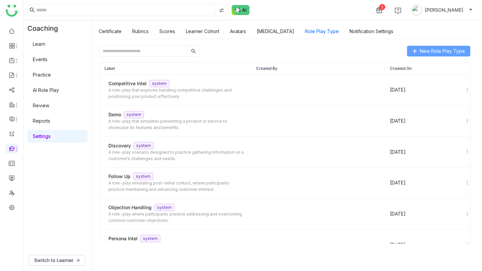
click at [443, 48] on span "New Role Play Type" at bounding box center [442, 51] width 45 height 7
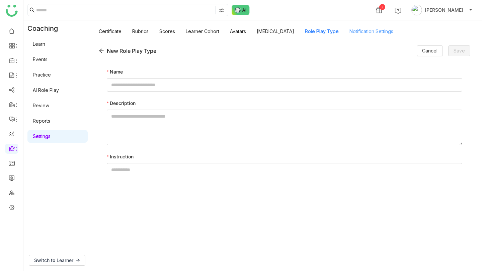
click at [369, 33] on link "Notification Settings" at bounding box center [371, 31] width 44 height 6
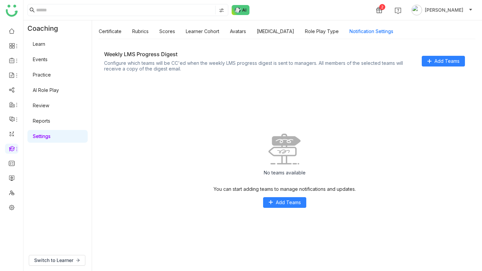
click at [49, 87] on link "AI Role Play" at bounding box center [46, 90] width 26 height 6
